Goal: Entertainment & Leisure: Consume media (video, audio)

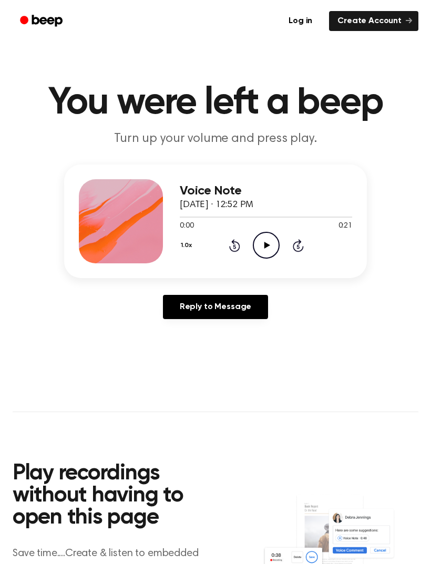
click at [268, 250] on icon "Play Audio" at bounding box center [266, 245] width 27 height 27
click at [273, 246] on icon "Pause Audio" at bounding box center [266, 245] width 27 height 27
click at [273, 249] on icon "Play Audio" at bounding box center [266, 245] width 27 height 27
click at [238, 242] on icon "Rewind 5 seconds" at bounding box center [235, 246] width 12 height 14
click at [268, 243] on icon at bounding box center [266, 245] width 5 height 7
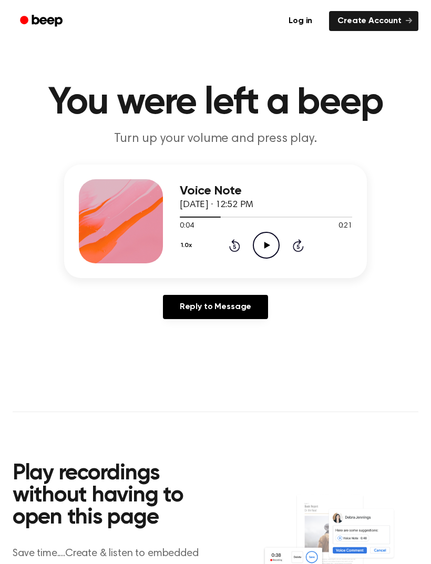
click at [277, 242] on icon "Play Audio" at bounding box center [266, 245] width 27 height 27
click at [271, 243] on icon "Pause Audio" at bounding box center [266, 245] width 27 height 27
click at [269, 246] on icon at bounding box center [267, 245] width 6 height 7
click at [270, 242] on icon "Pause Audio" at bounding box center [266, 245] width 27 height 27
click at [272, 239] on icon "Play Audio" at bounding box center [266, 245] width 27 height 27
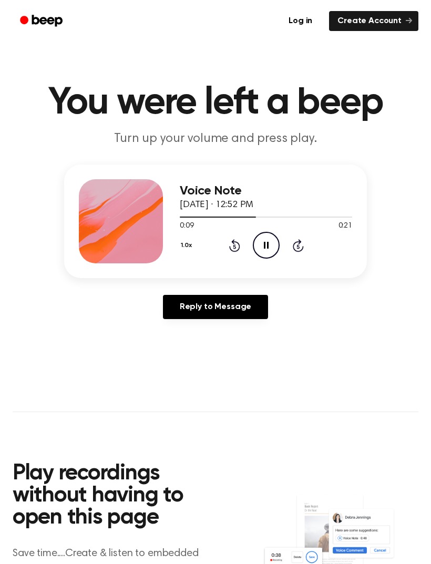
click at [270, 242] on icon "Pause Audio" at bounding box center [266, 245] width 27 height 27
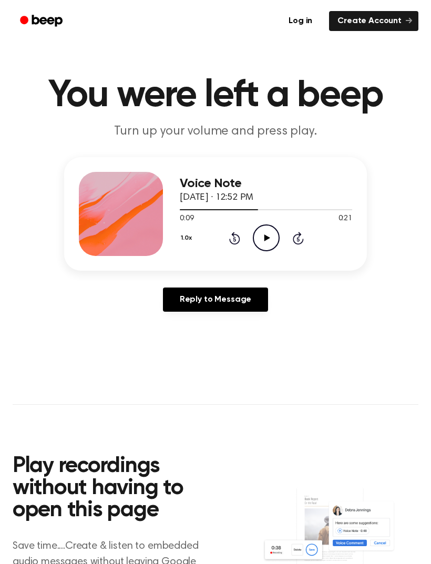
click at [237, 240] on icon "Rewind 5 seconds" at bounding box center [235, 238] width 12 height 14
click at [237, 243] on icon at bounding box center [234, 238] width 11 height 13
click at [272, 238] on icon "Play Audio" at bounding box center [266, 238] width 27 height 27
click at [266, 243] on icon "Pause Audio" at bounding box center [266, 238] width 27 height 27
click at [301, 237] on icon "Skip 5 seconds" at bounding box center [298, 238] width 12 height 14
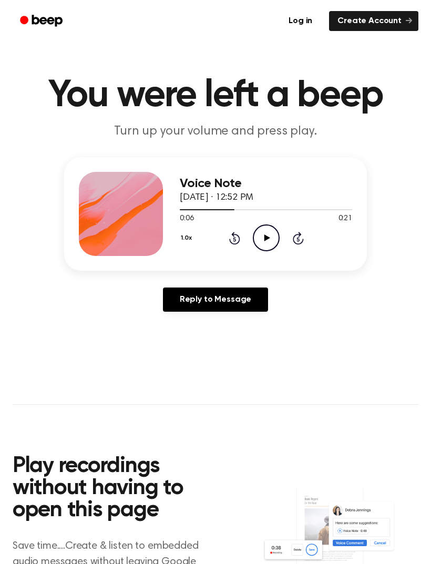
click at [261, 236] on icon "Play Audio" at bounding box center [266, 238] width 27 height 27
click at [269, 239] on icon "Pause Audio" at bounding box center [266, 238] width 27 height 27
click at [263, 245] on icon "Play Audio" at bounding box center [266, 238] width 27 height 27
click at [233, 244] on icon at bounding box center [234, 238] width 11 height 13
click at [272, 237] on icon "Pause Audio" at bounding box center [266, 238] width 27 height 27
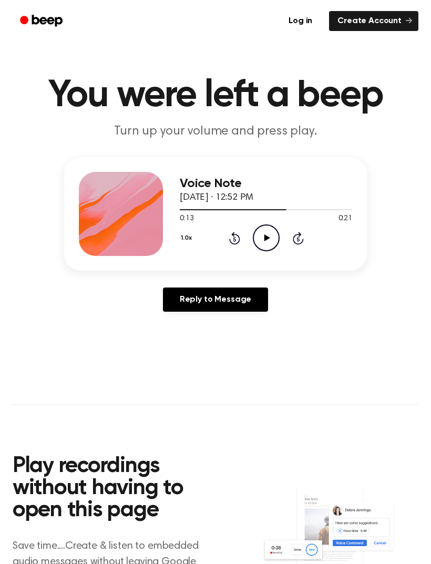
click at [267, 242] on icon "Play Audio" at bounding box center [266, 238] width 27 height 27
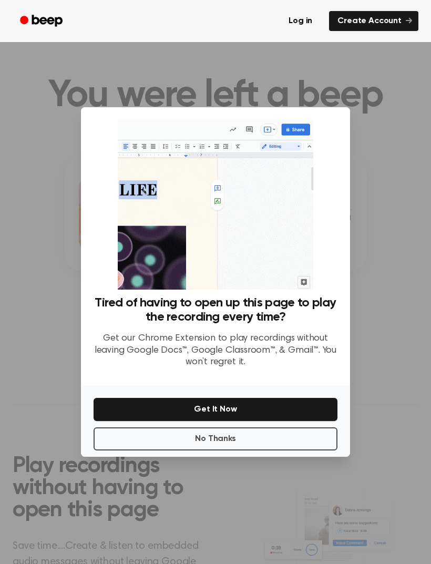
click at [259, 451] on button "No Thanks" at bounding box center [216, 439] width 244 height 23
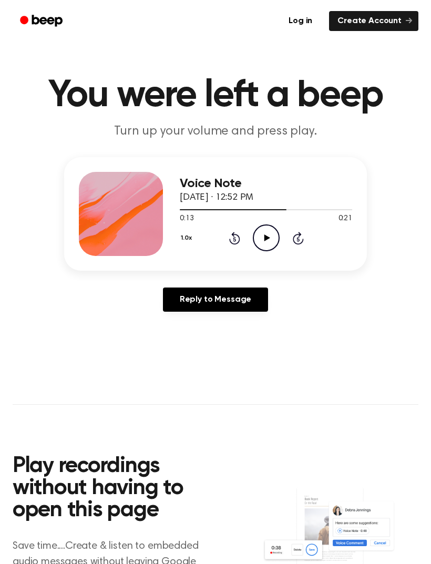
click at [271, 241] on icon "Play Audio" at bounding box center [266, 238] width 27 height 27
click at [272, 240] on icon "Pause Audio" at bounding box center [266, 238] width 27 height 27
click at [268, 242] on icon "Play Audio" at bounding box center [266, 238] width 27 height 27
click at [267, 238] on icon at bounding box center [266, 238] width 5 height 7
click at [274, 237] on icon "Play Audio" at bounding box center [266, 238] width 27 height 27
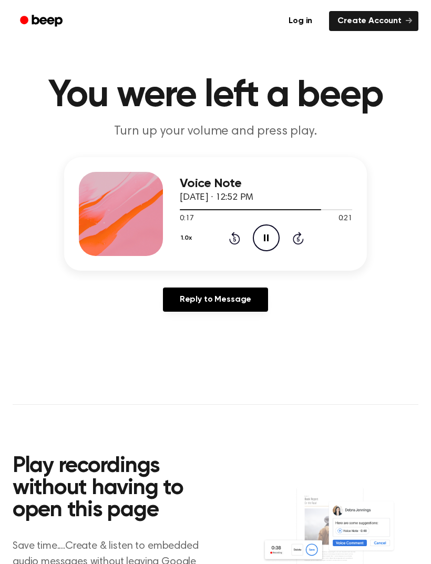
click at [269, 231] on icon "Pause Audio" at bounding box center [266, 238] width 27 height 27
click at [270, 239] on icon "Play Audio" at bounding box center [266, 238] width 27 height 27
click at [270, 235] on icon "Pause Audio" at bounding box center [266, 238] width 27 height 27
click at [268, 246] on icon "Play Audio" at bounding box center [266, 238] width 27 height 27
click at [270, 240] on icon "Pause Audio" at bounding box center [266, 238] width 27 height 27
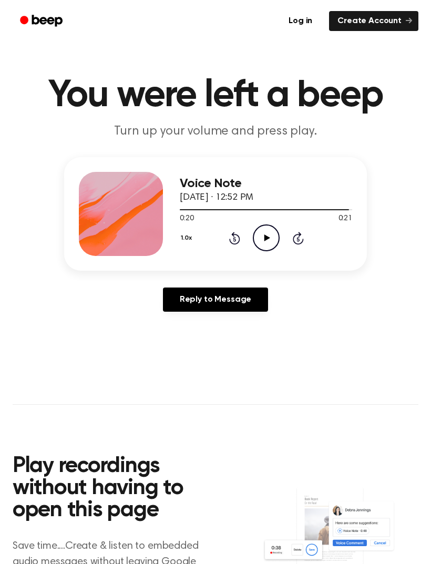
click at [272, 246] on icon "Play Audio" at bounding box center [266, 238] width 27 height 27
